Goal: Check status: Check status

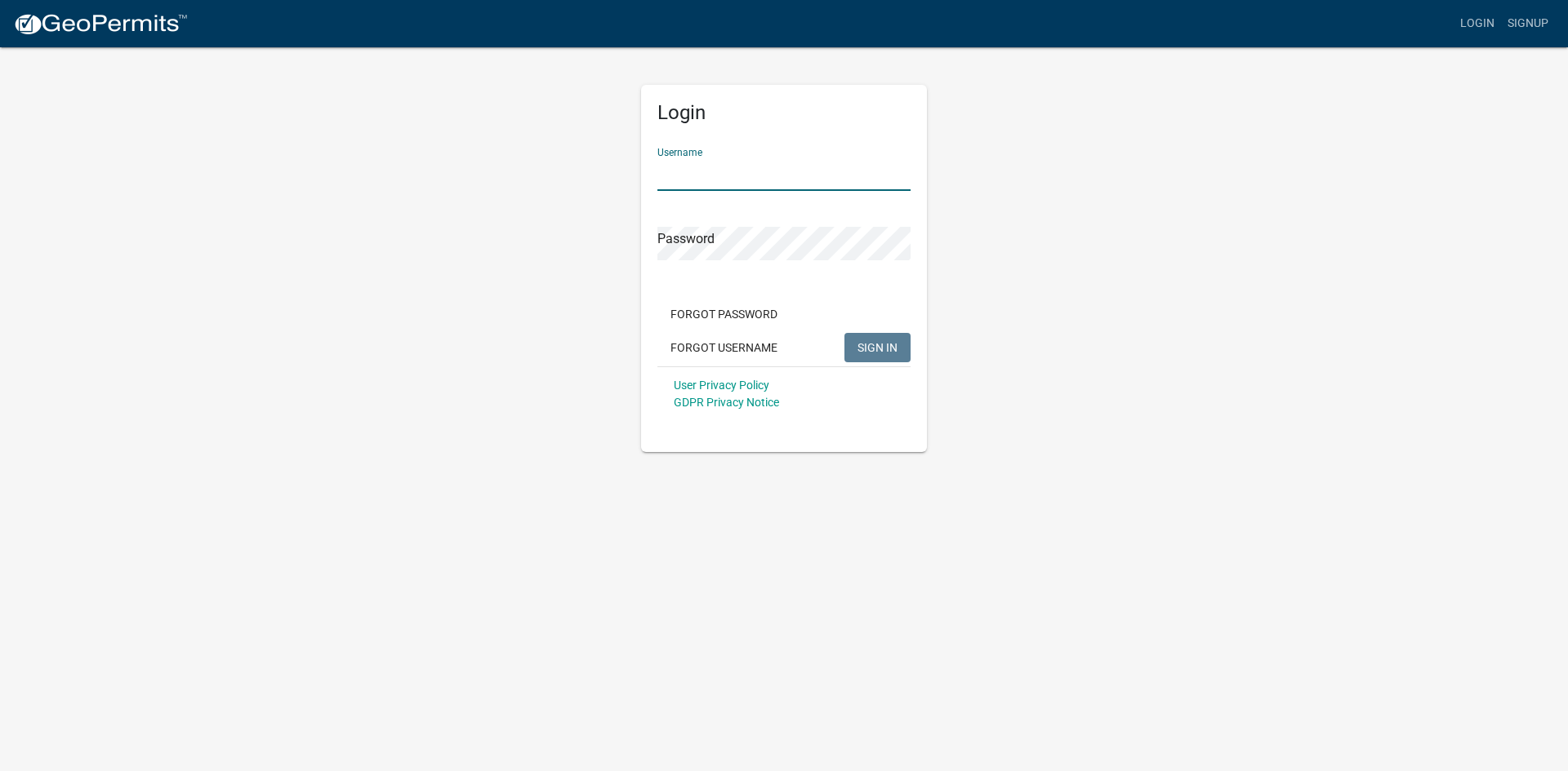
click at [706, 176] on input "Username" at bounding box center [784, 174] width 253 height 34
